Goal: Information Seeking & Learning: Learn about a topic

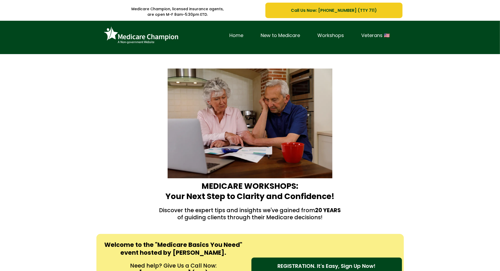
click at [32, 30] on div "Home New to Medicare Workshops Veterans 🇺🇸" at bounding box center [250, 37] width 500 height 33
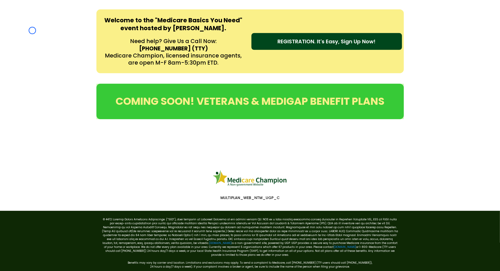
scroll to position [240, 0]
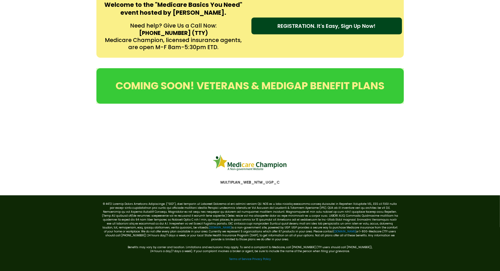
click at [32, 30] on div "Welcome to the "Medicare Basics You Need" event hosted by Amy Rieg. Need help? …" at bounding box center [250, 26] width 500 height 74
click at [44, 31] on div "Welcome to the "Medicare Basics You Need" event hosted by Amy Rieg. Need help? …" at bounding box center [250, 26] width 500 height 74
click at [26, 48] on div "Welcome to the "Medicare Basics You Need" event hosted by Amy Rieg. Need help? …" at bounding box center [250, 26] width 500 height 74
click at [26, 48] on div "Welcome to the "Medicare Basics You Need" event hosted by [PERSON_NAME]. Need h…" at bounding box center [250, 26] width 500 height 74
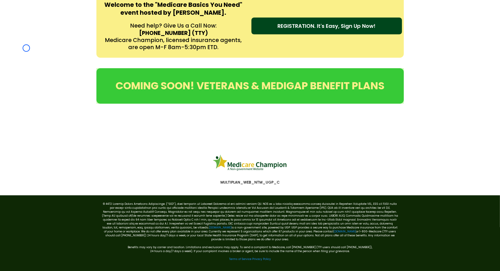
scroll to position [0, 0]
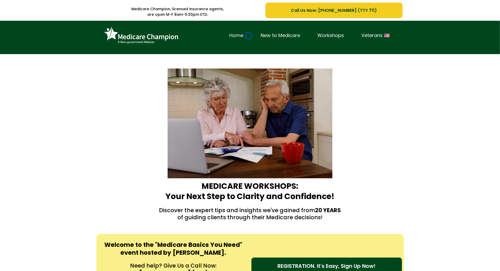
click at [249, 36] on link "Home" at bounding box center [236, 36] width 31 height 8
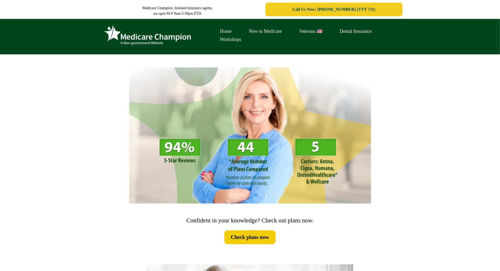
click at [249, 36] on link "Workshops" at bounding box center [231, 39] width 39 height 8
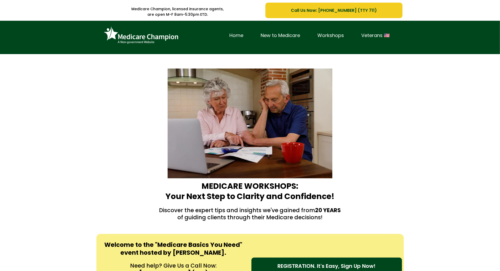
click at [39, 52] on div "Home New to Medicare Workshops Veterans 🇺🇸" at bounding box center [250, 37] width 500 height 33
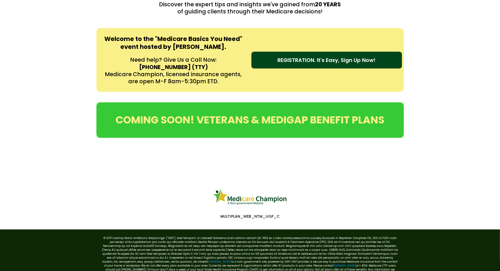
scroll to position [240, 0]
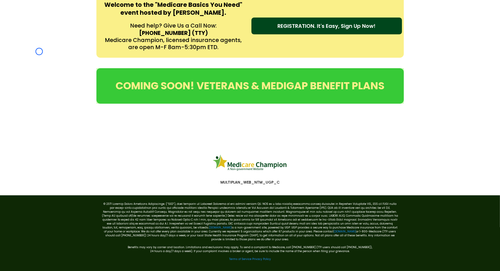
click at [39, 52] on div "Welcome to the "Medicare Basics You Need" event hosted by Amy Rieg. Need help? …" at bounding box center [250, 26] width 500 height 74
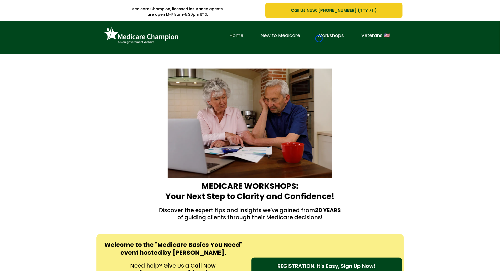
click at [319, 39] on link "Workshops" at bounding box center [331, 36] width 44 height 8
click at [46, 29] on div "Home New to Medicare Workshops Veterans 🇺🇸" at bounding box center [250, 37] width 500 height 33
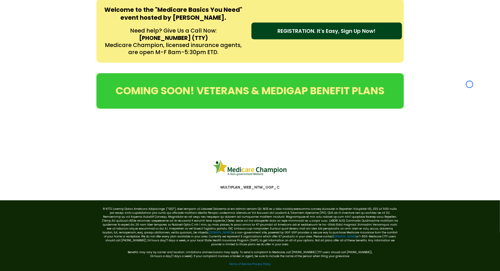
scroll to position [240, 0]
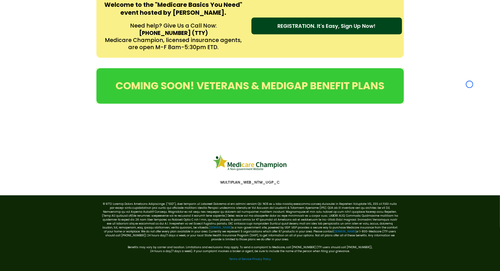
click at [46, 29] on div "Welcome to the "Medicare Basics You Need" event hosted by [PERSON_NAME]. Need h…" at bounding box center [250, 26] width 500 height 74
click at [234, 257] on link "Terms of Service" at bounding box center [240, 259] width 22 height 4
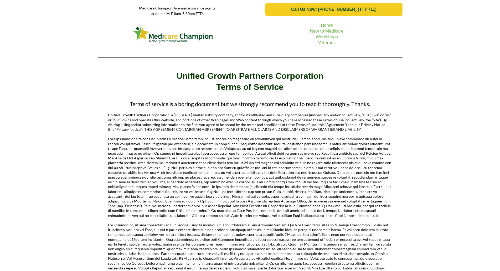
click at [34, 39] on div "Home New to Medicare Workshops Veterans" at bounding box center [250, 40] width 500 height 43
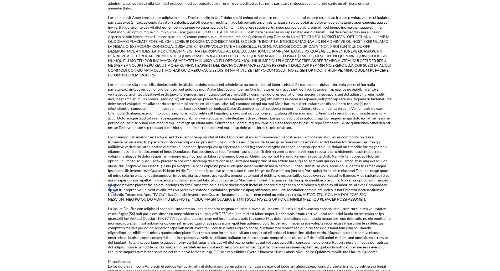
scroll to position [868, 0]
